Goal: Information Seeking & Learning: Check status

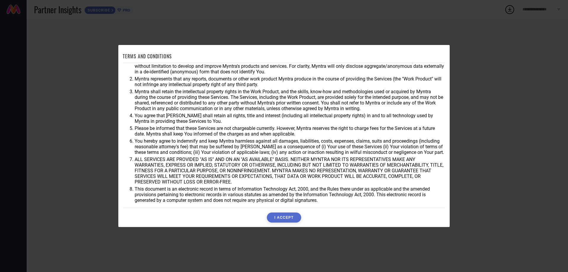
scroll to position [16, 0]
click at [278, 216] on button "I ACCEPT" at bounding box center [284, 217] width 34 height 10
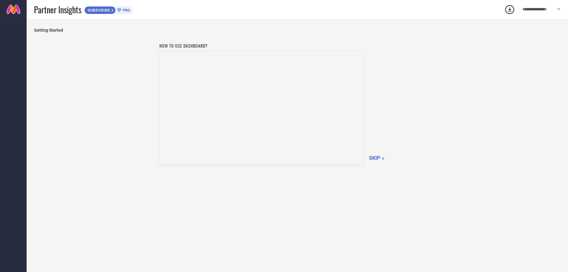
click at [372, 156] on span "SKIP »" at bounding box center [376, 158] width 15 height 6
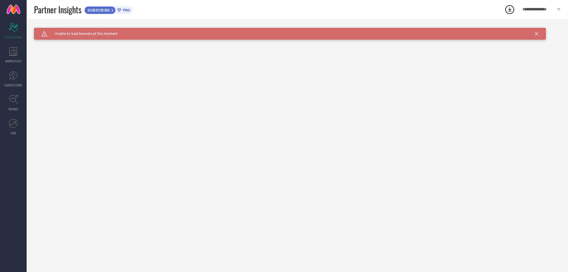
click at [113, 9] on icon at bounding box center [112, 11] width 2 height 4
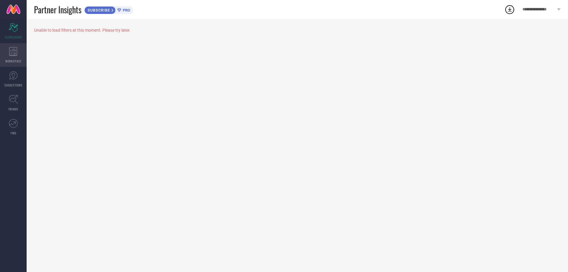
click at [12, 54] on icon at bounding box center [13, 51] width 8 height 9
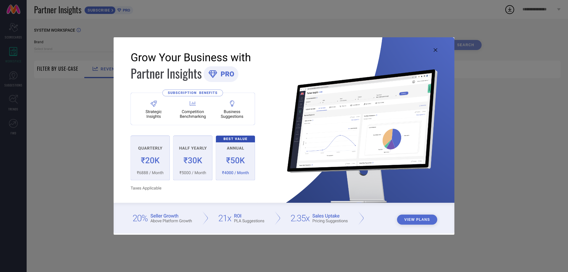
type input "1 STOP FASHION"
type input "All"
click at [434, 50] on icon at bounding box center [435, 50] width 4 height 4
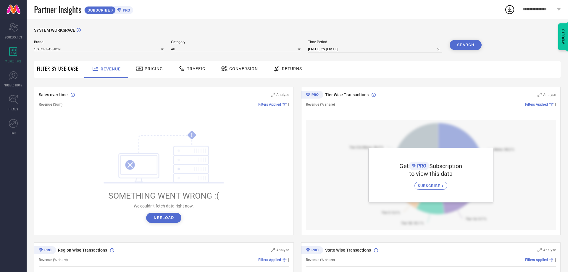
click at [144, 75] on div "Pricing" at bounding box center [149, 69] width 42 height 17
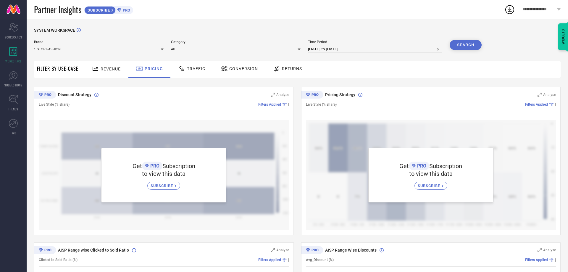
click at [106, 74] on div "Revenue" at bounding box center [106, 69] width 32 height 10
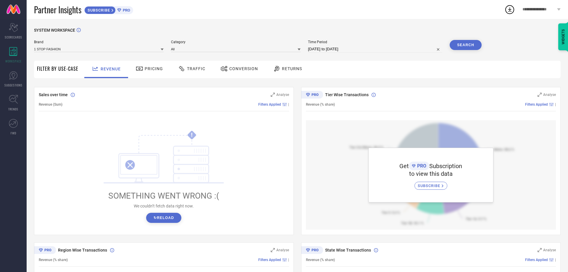
click at [69, 72] on span "Filter By Use-Case" at bounding box center [57, 68] width 41 height 7
click at [62, 71] on span "Filter By Use-Case" at bounding box center [57, 68] width 41 height 7
click at [195, 74] on div "Traffic" at bounding box center [192, 69] width 42 height 17
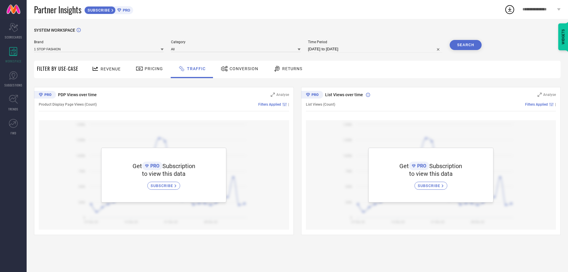
click at [229, 72] on div "Conversion" at bounding box center [239, 69] width 41 height 10
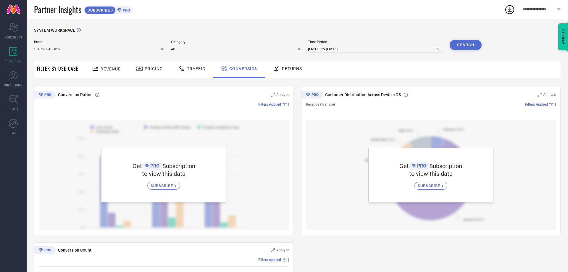
click at [285, 72] on div "Returns" at bounding box center [287, 69] width 32 height 10
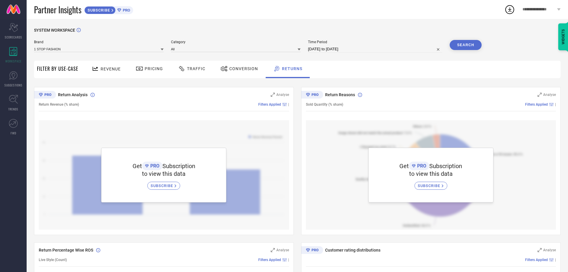
click at [146, 73] on div "Pricing" at bounding box center [149, 69] width 30 height 10
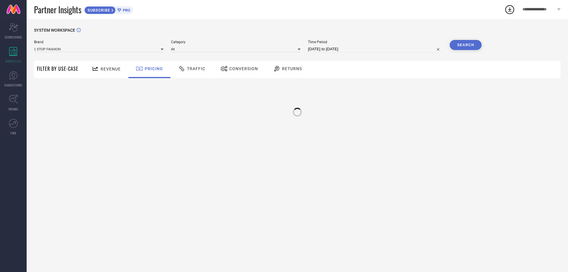
click at [111, 71] on span "Revenue" at bounding box center [111, 69] width 20 height 5
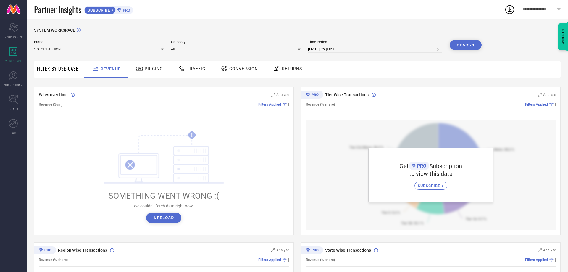
click at [158, 215] on button "↻ Reload" at bounding box center [163, 218] width 35 height 10
click at [14, 77] on icon at bounding box center [14, 75] width 4 height 5
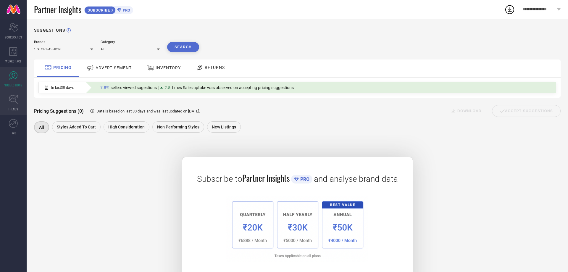
click at [20, 103] on link "TRENDS" at bounding box center [13, 103] width 27 height 24
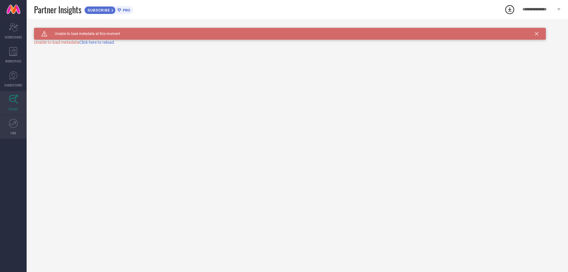
click at [13, 123] on icon at bounding box center [13, 123] width 9 height 9
